Goal: Information Seeking & Learning: Learn about a topic

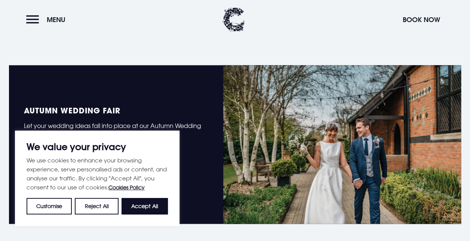
scroll to position [495, 0]
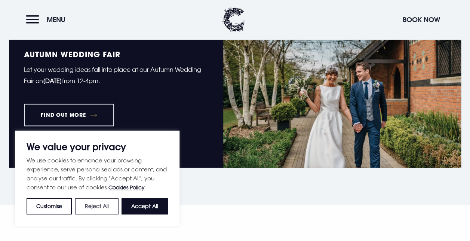
click at [102, 204] on button "Reject All" at bounding box center [96, 206] width 43 height 16
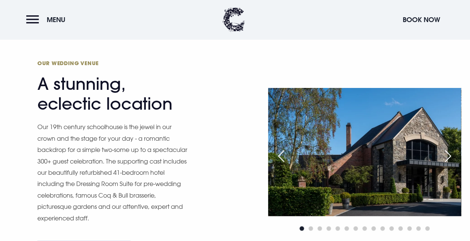
scroll to position [688, 0]
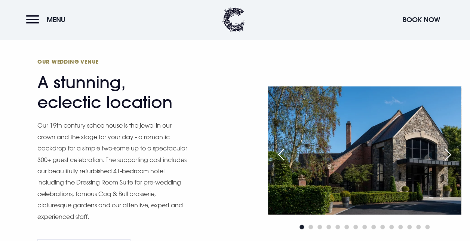
click at [449, 157] on div "Next slide" at bounding box center [448, 154] width 19 height 16
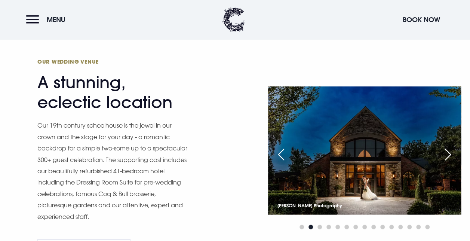
click at [449, 157] on div "Next slide" at bounding box center [448, 154] width 19 height 16
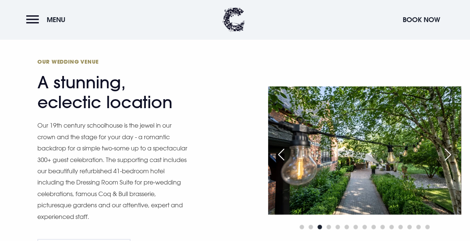
click at [449, 157] on div "Next slide" at bounding box center [448, 154] width 19 height 16
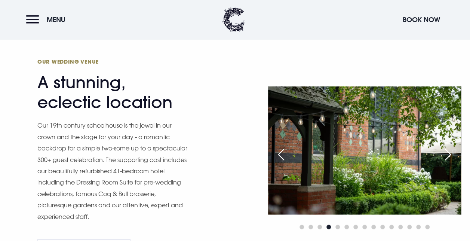
click at [449, 157] on div "Next slide" at bounding box center [448, 154] width 19 height 16
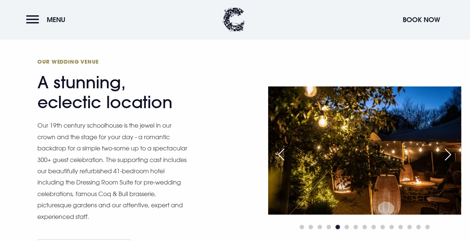
click at [449, 157] on div "Next slide" at bounding box center [448, 154] width 19 height 16
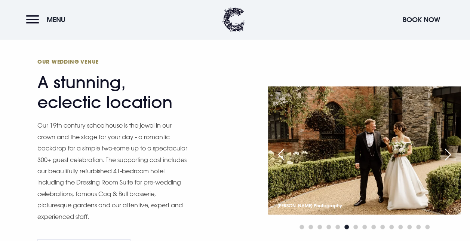
click at [449, 157] on div "Next slide" at bounding box center [448, 154] width 19 height 16
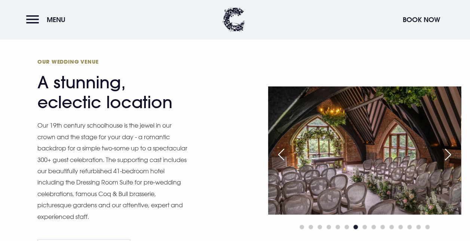
click at [449, 157] on div "Next slide" at bounding box center [448, 154] width 19 height 16
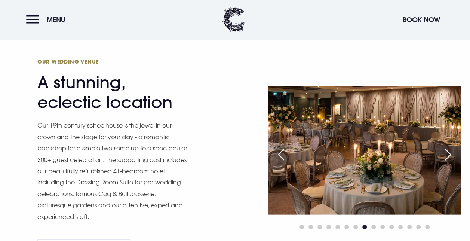
click at [449, 157] on div "Next slide" at bounding box center [448, 154] width 19 height 16
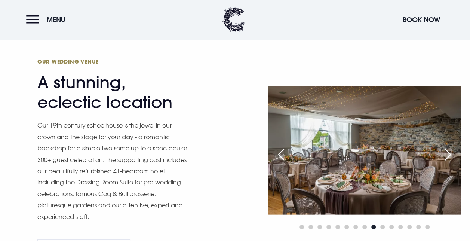
click at [449, 157] on div "Next slide" at bounding box center [448, 154] width 19 height 16
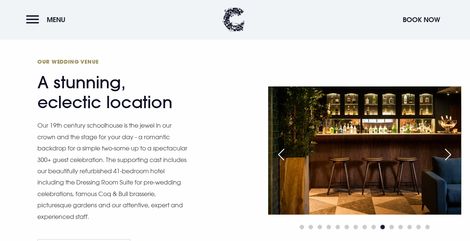
click at [449, 157] on div "Next slide" at bounding box center [448, 154] width 19 height 16
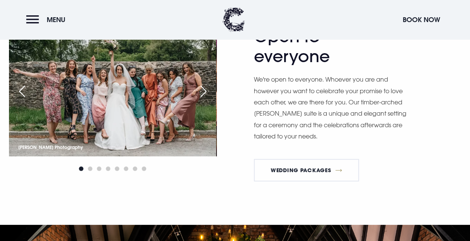
scroll to position [1138, 0]
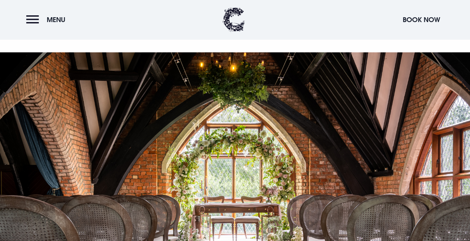
click at [191, 117] on div at bounding box center [235, 194] width 470 height 284
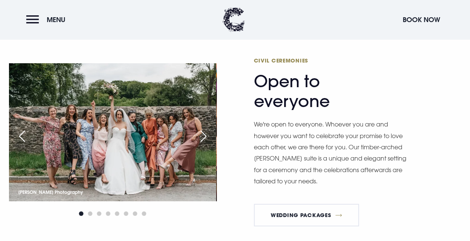
scroll to position [943, 0]
click at [328, 216] on link "Wedding Packages" at bounding box center [306, 214] width 105 height 22
